Goal: Browse casually

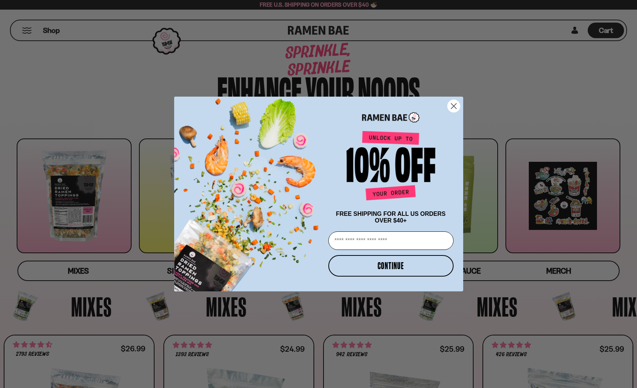
click at [455, 103] on icon "Close dialog" at bounding box center [453, 105] width 5 height 5
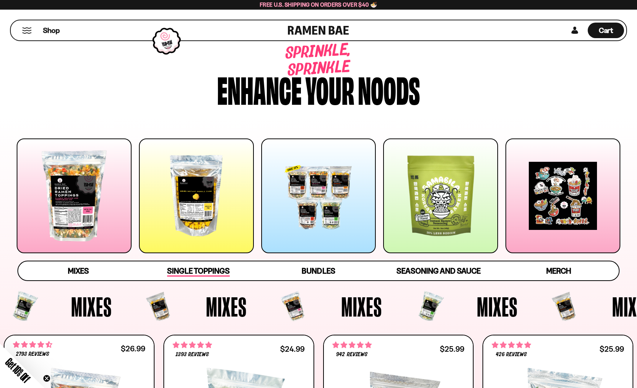
click at [186, 271] on span "Single Toppings" at bounding box center [198, 272] width 63 height 10
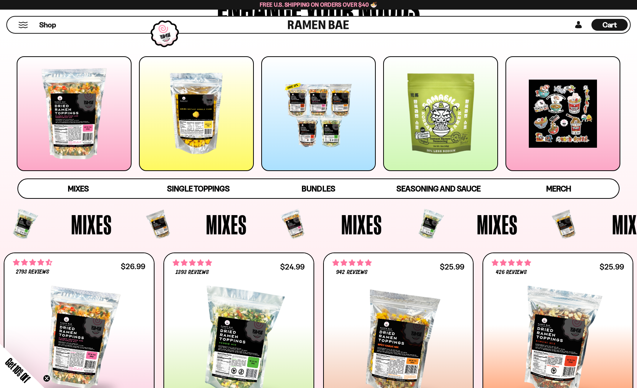
scroll to position [83, 0]
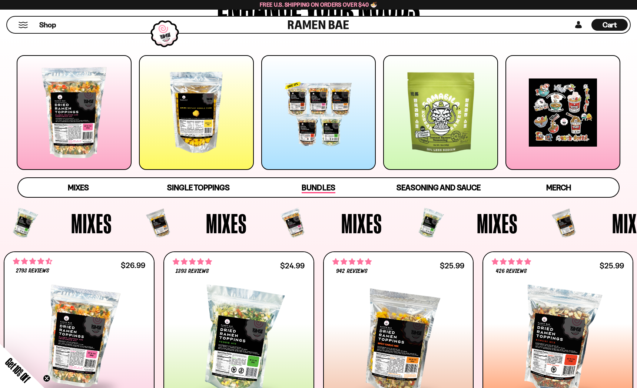
click at [311, 190] on span "Bundles" at bounding box center [318, 188] width 33 height 10
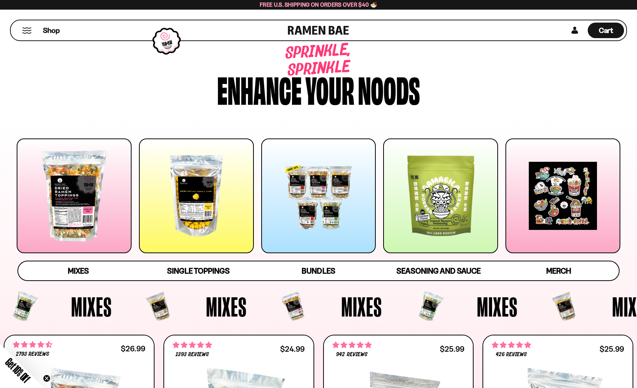
scroll to position [0, 0]
click at [24, 31] on button "Mobile Menu Trigger" at bounding box center [27, 30] width 10 height 6
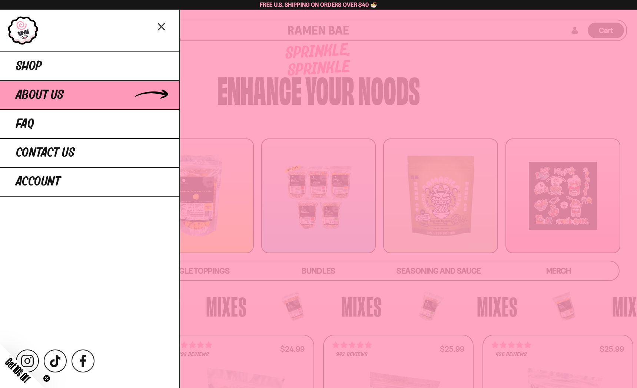
click at [28, 97] on span "About Us" at bounding box center [40, 95] width 48 height 13
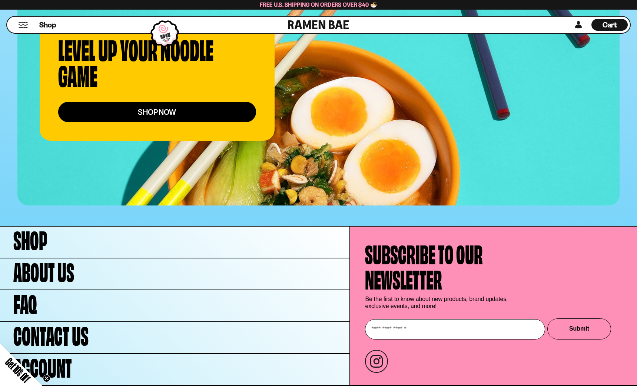
scroll to position [2876, 0]
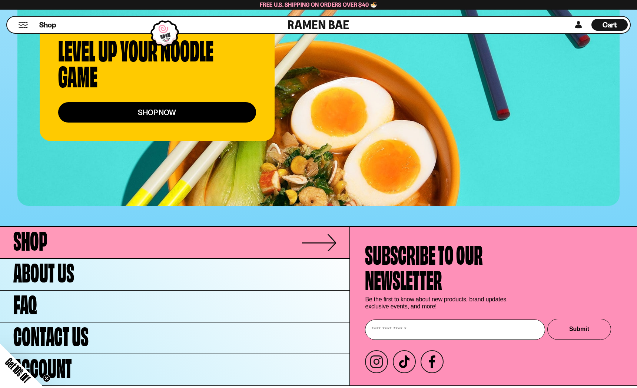
click at [28, 226] on span "Shop" at bounding box center [30, 238] width 34 height 25
